Goal: Information Seeking & Learning: Learn about a topic

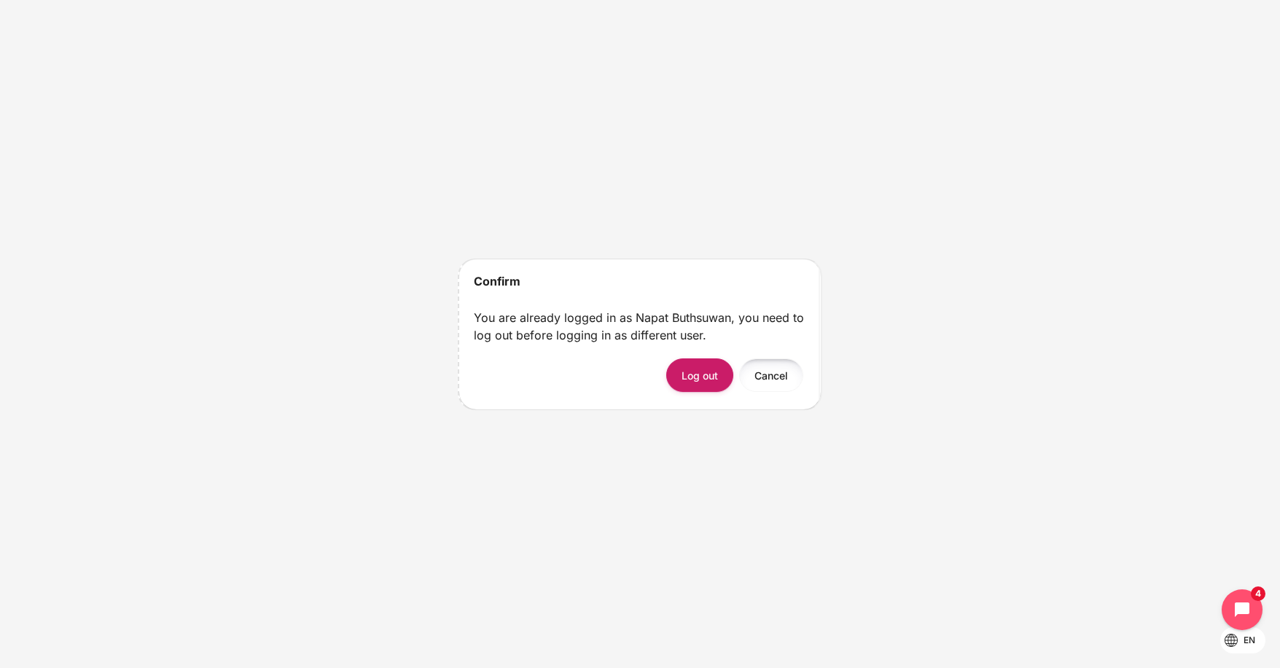
click at [761, 380] on button "Cancel" at bounding box center [771, 375] width 64 height 33
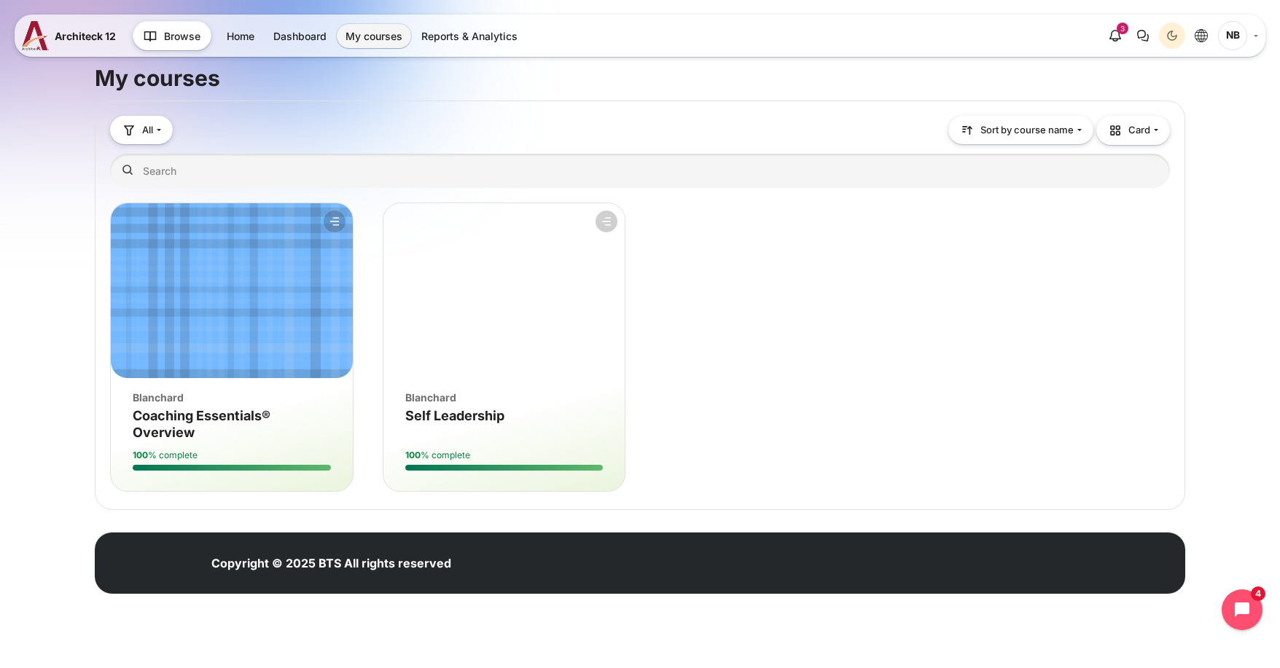
click at [449, 406] on div "Course image Blanchard Course name Self Leadership" at bounding box center [504, 401] width 242 height 46
click at [450, 415] on span "Self Leadership" at bounding box center [454, 415] width 99 height 15
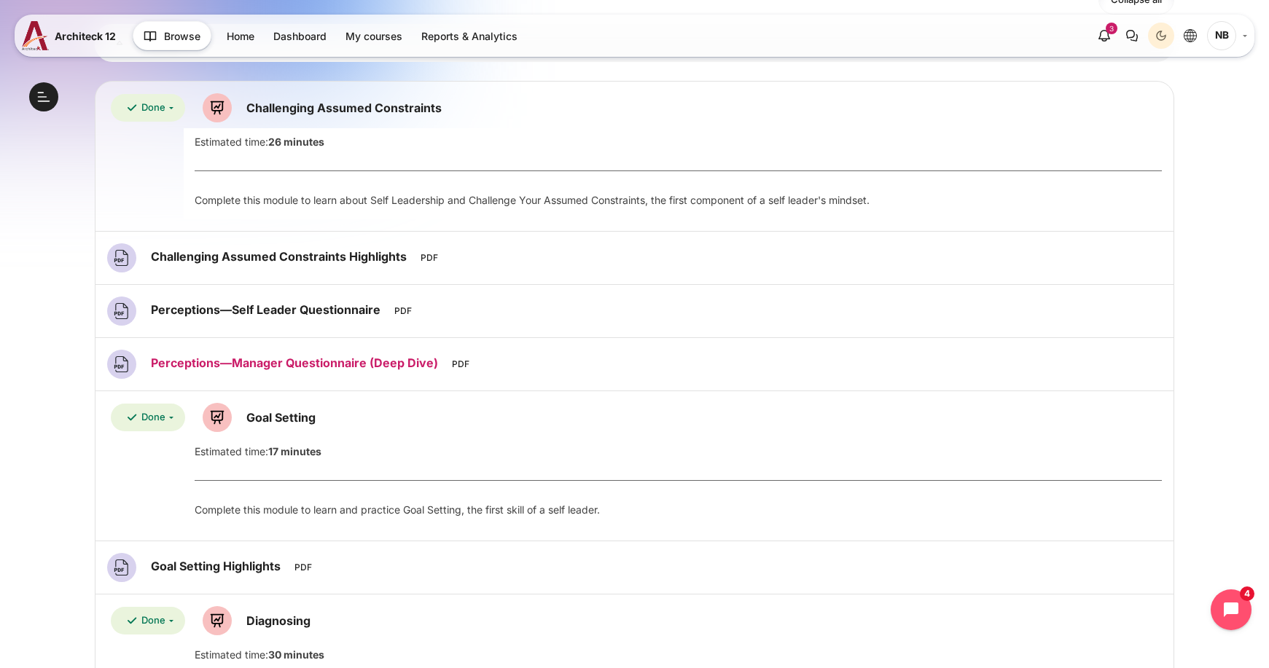
scroll to position [219, 0]
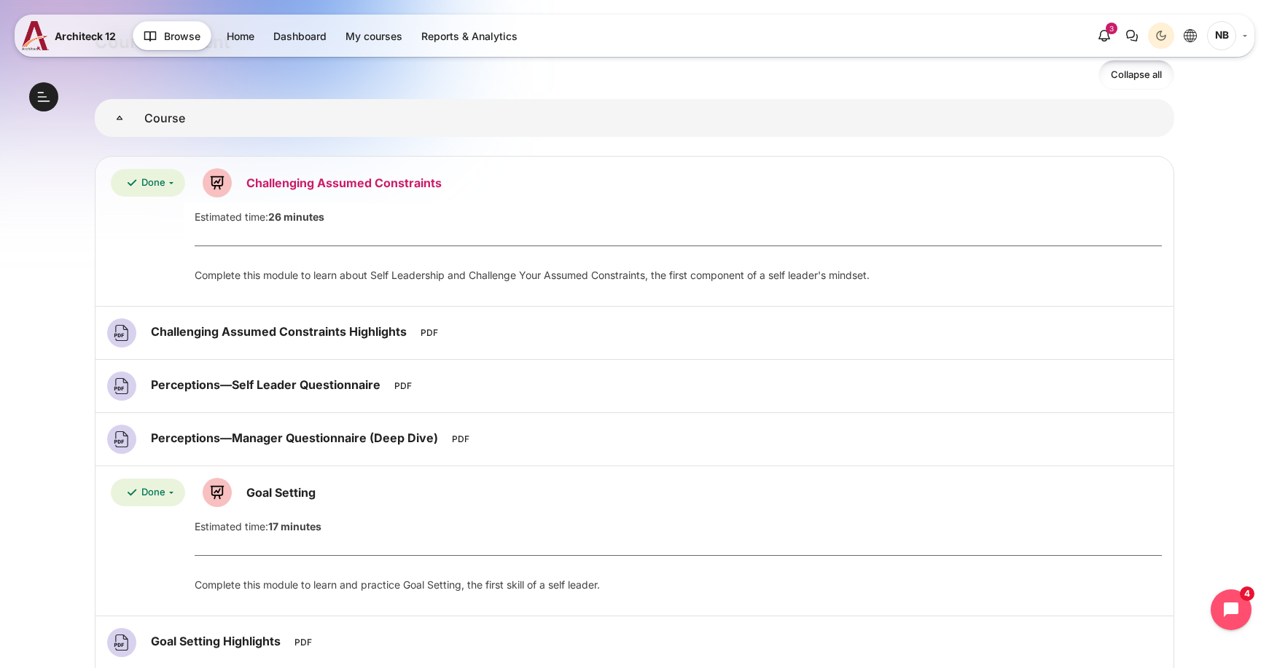
click at [361, 184] on link "Challenging Assumed Constraints Lesson" at bounding box center [343, 183] width 195 height 15
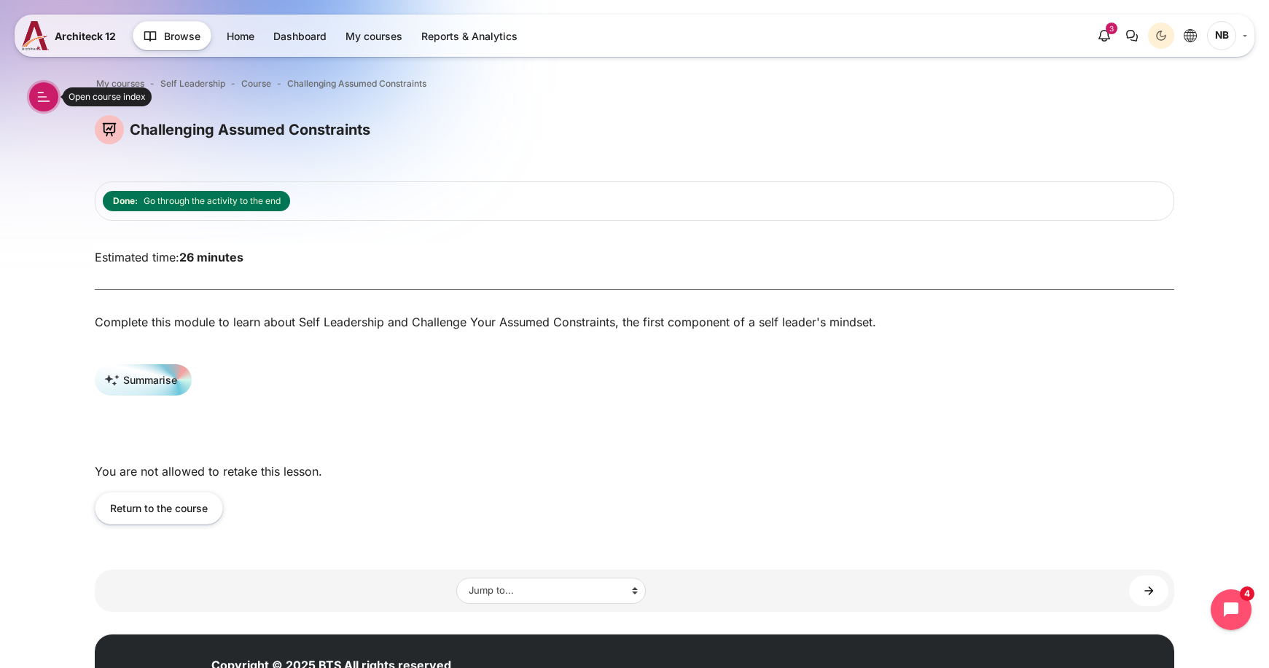
click at [44, 89] on button "Open course index" at bounding box center [43, 96] width 29 height 29
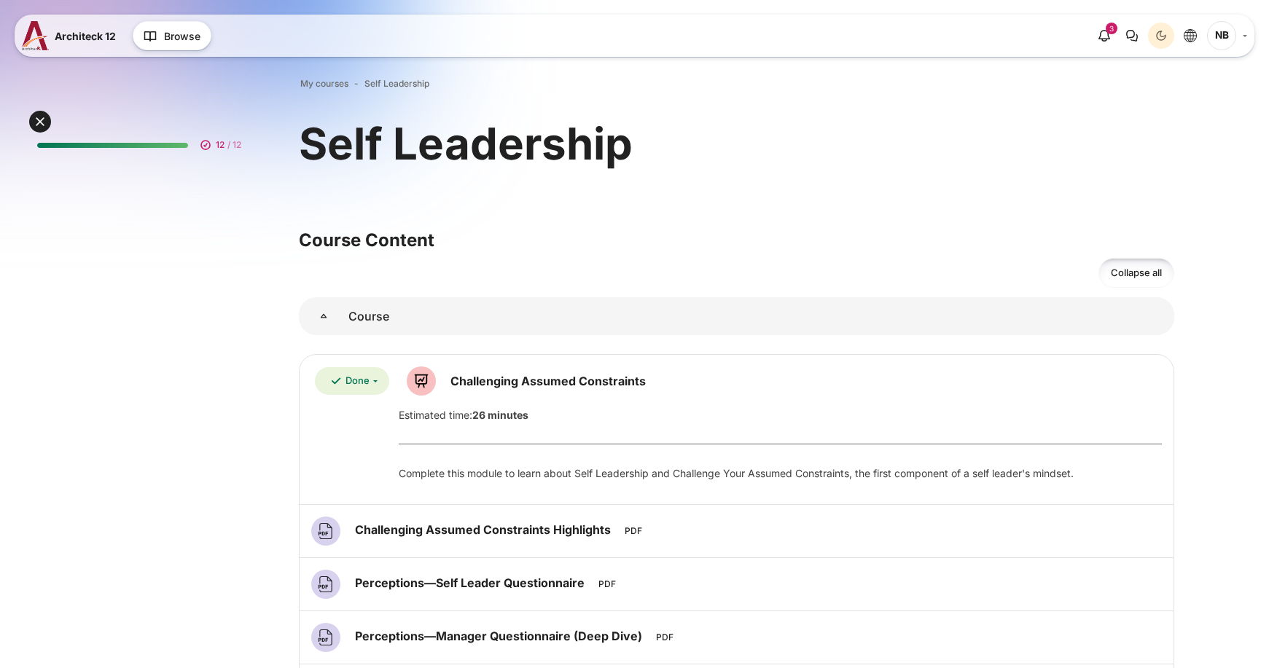
scroll to position [219, 0]
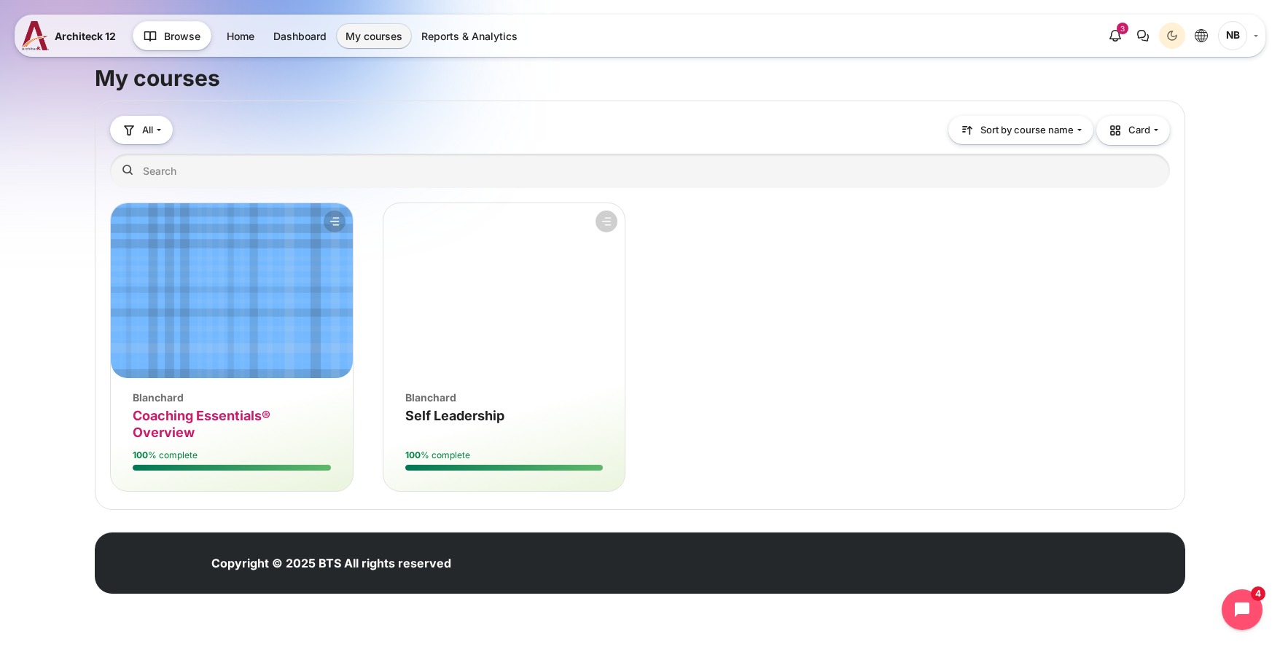
click at [218, 420] on span "Coaching Essentials® Overview" at bounding box center [202, 424] width 138 height 32
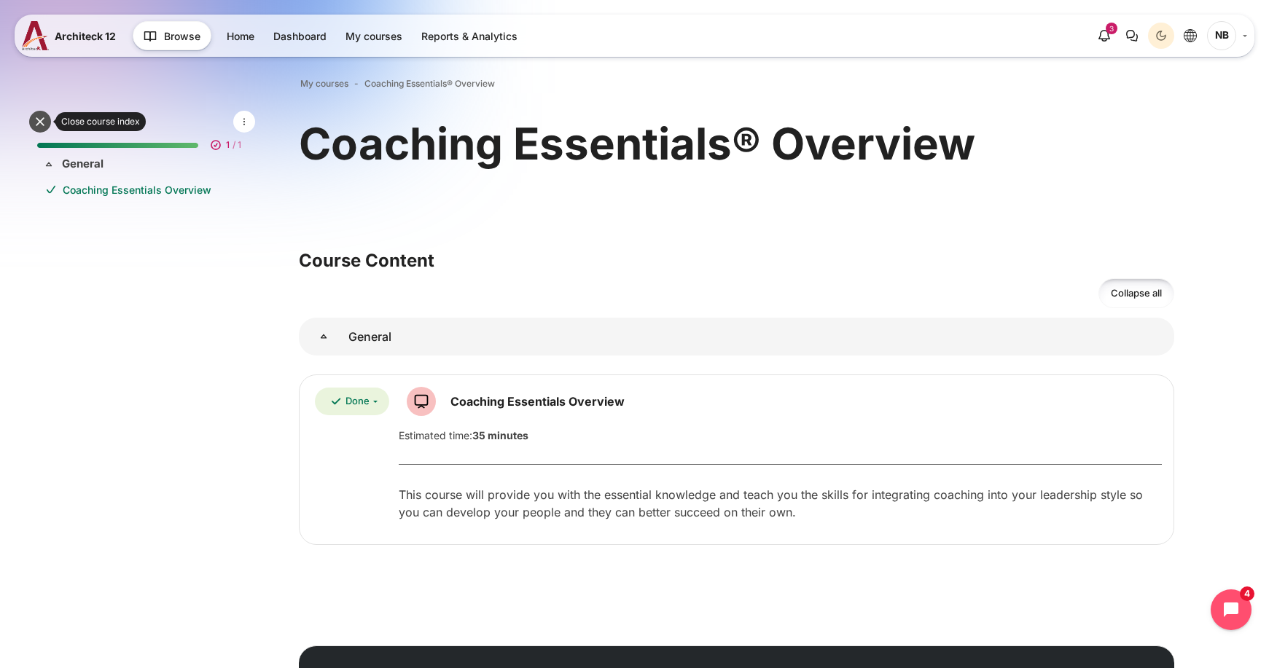
click at [36, 122] on button at bounding box center [40, 122] width 22 height 22
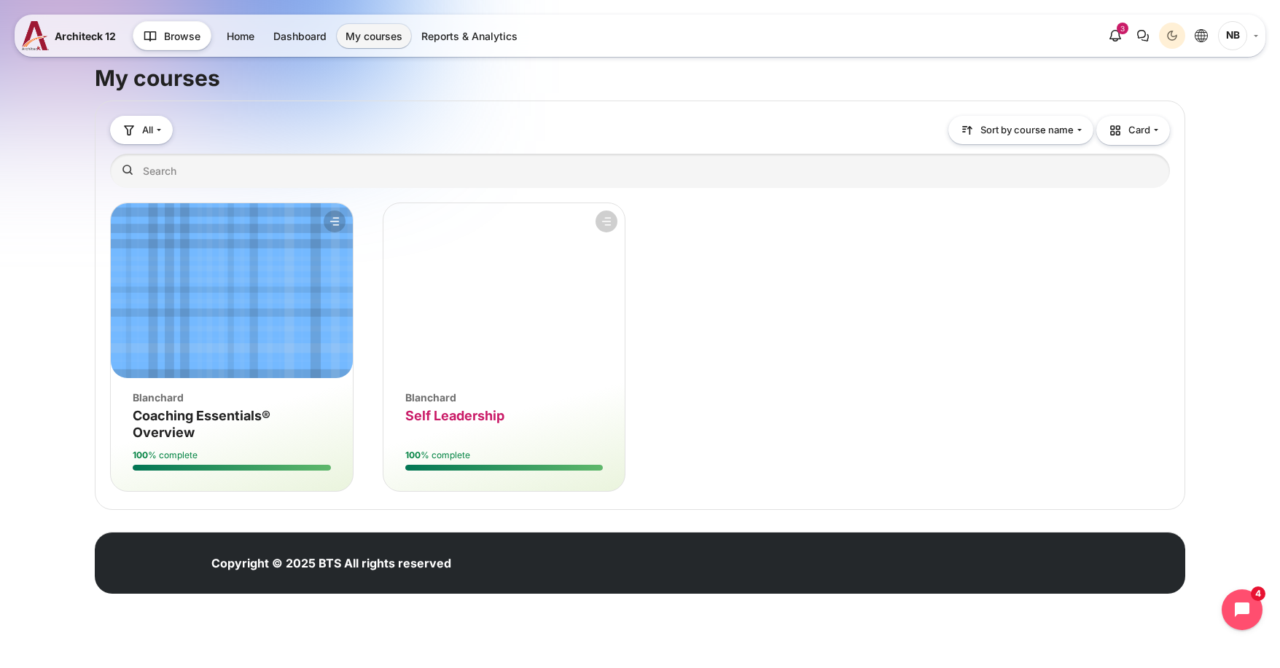
click at [461, 409] on span "Self Leadership" at bounding box center [454, 415] width 99 height 15
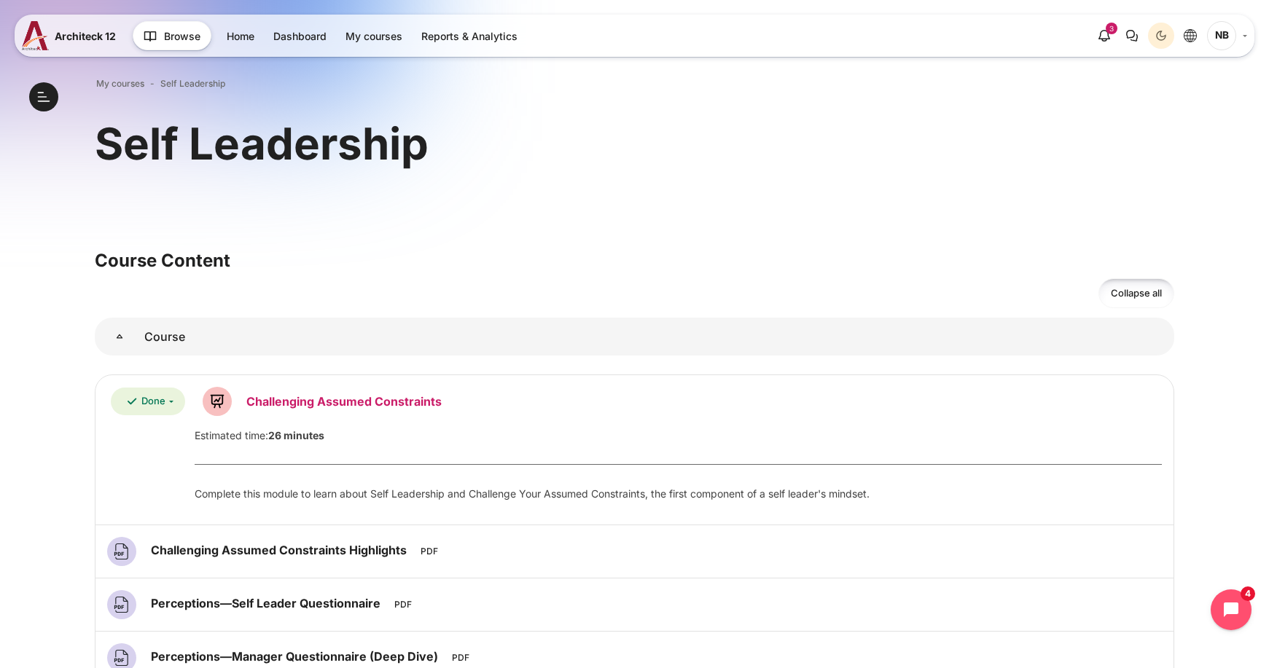
click at [278, 408] on link "Challenging Assumed Constraints Lesson" at bounding box center [343, 401] width 195 height 15
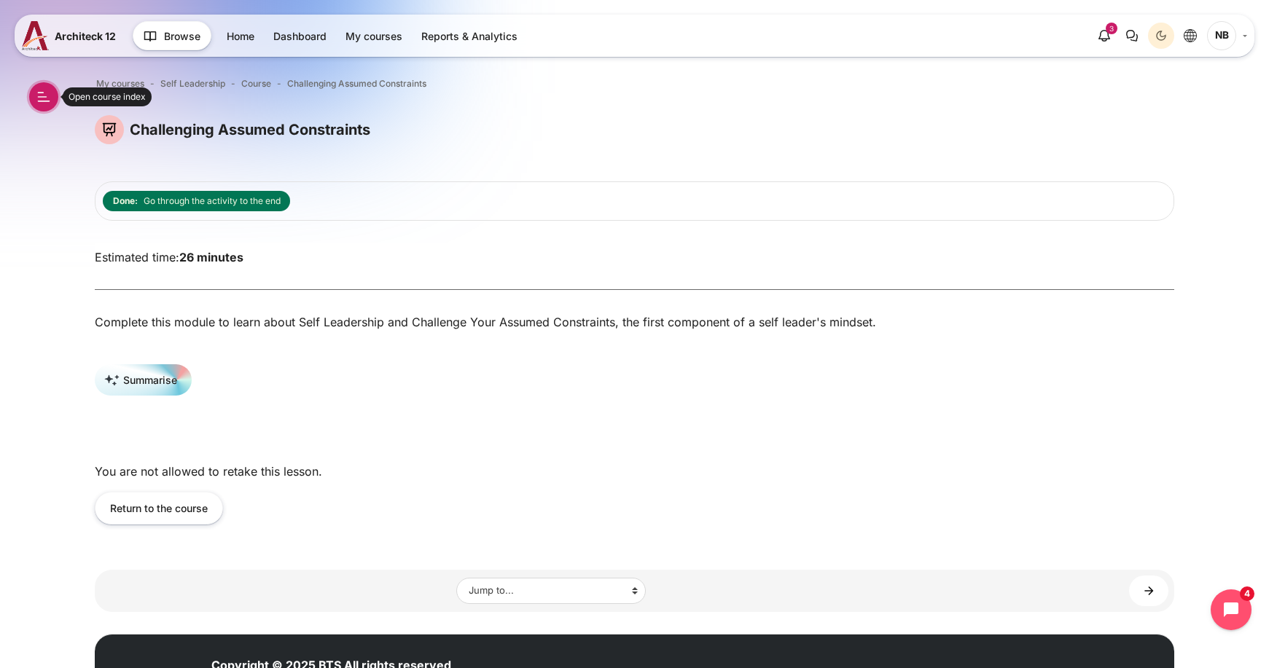
click at [39, 98] on button "Open course index" at bounding box center [43, 96] width 29 height 29
